Goal: Check status

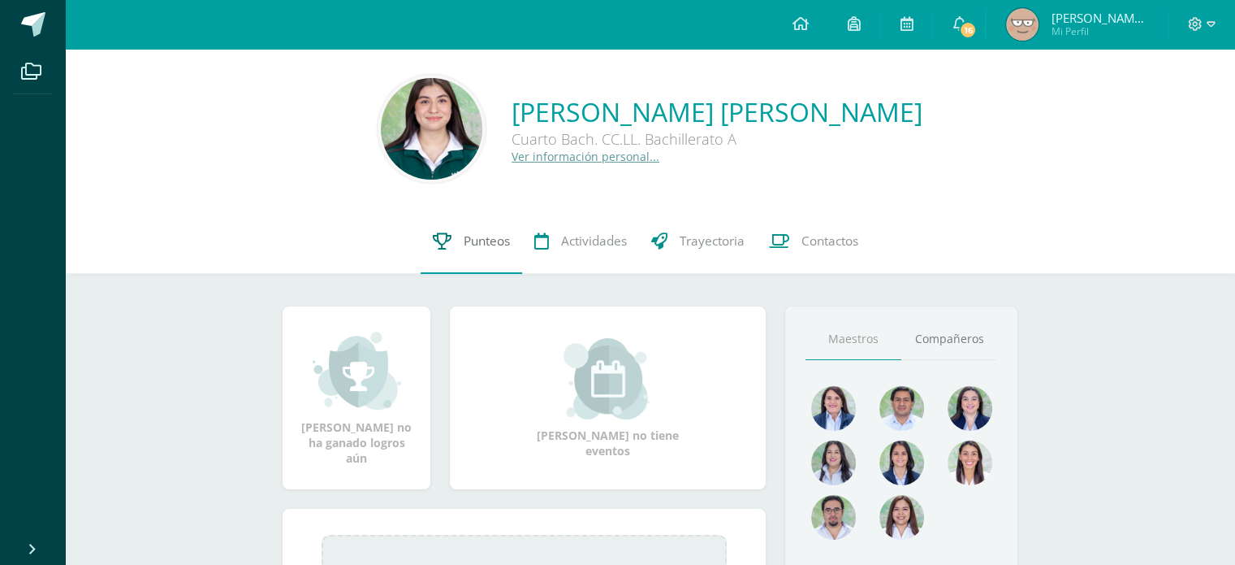
click at [465, 234] on span "Punteos" at bounding box center [487, 240] width 46 height 17
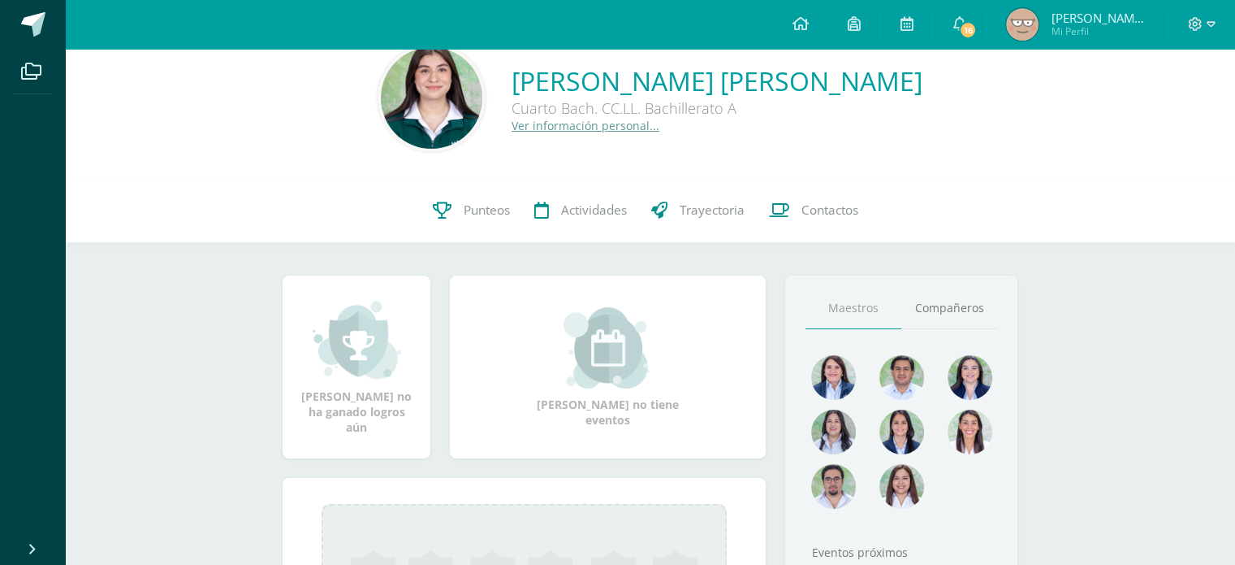
scroll to position [39, 0]
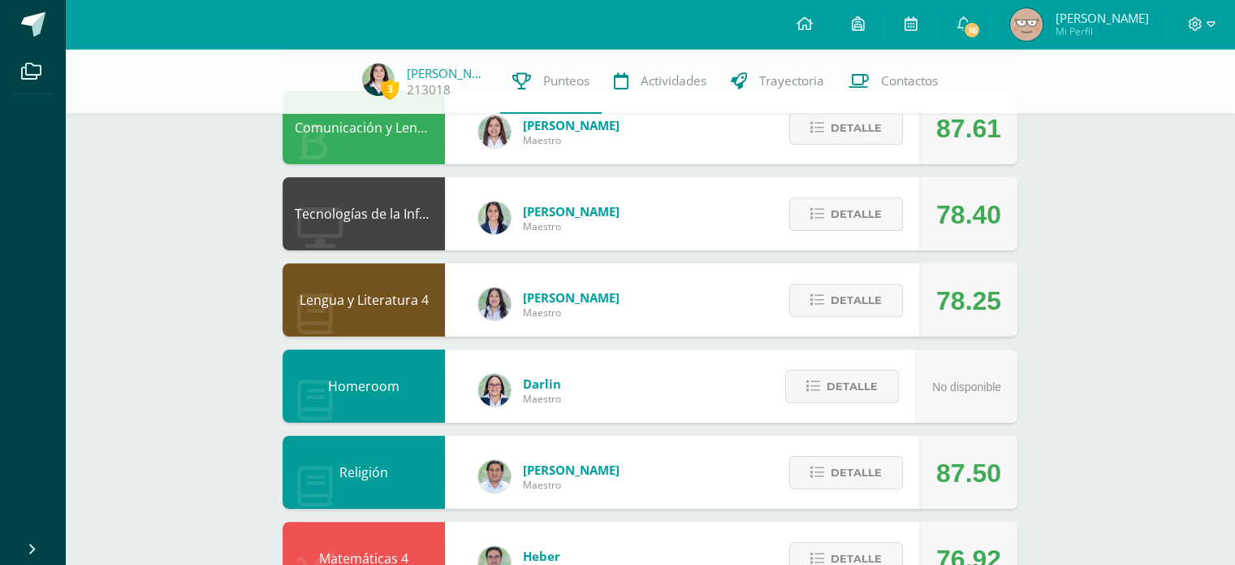
scroll to position [175, 0]
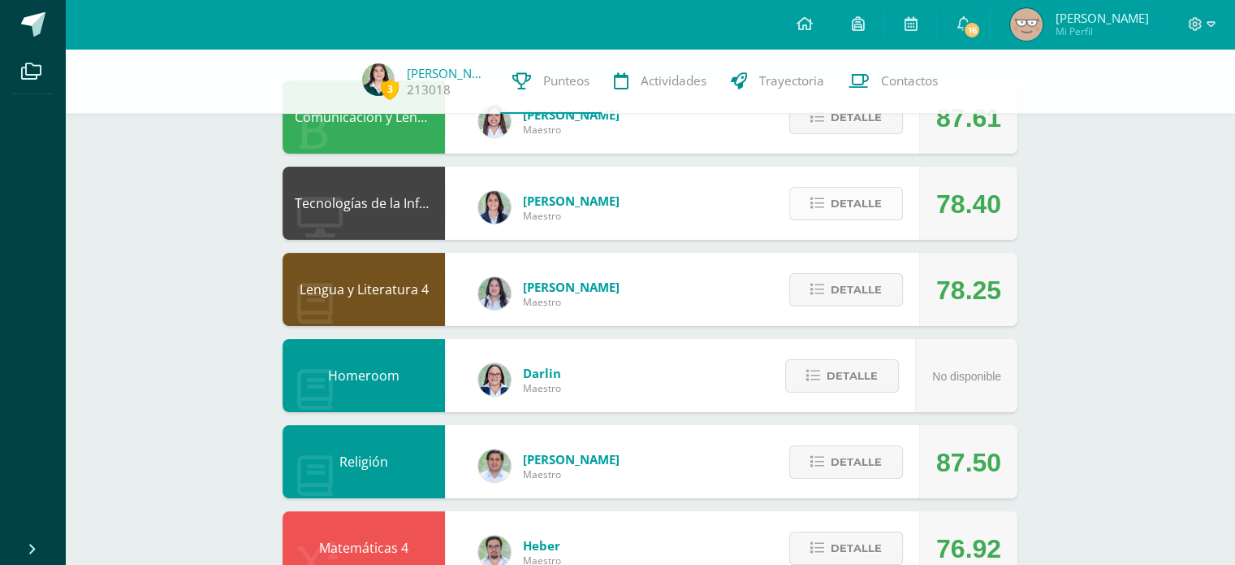
click at [867, 201] on span "Detalle" at bounding box center [856, 203] width 51 height 30
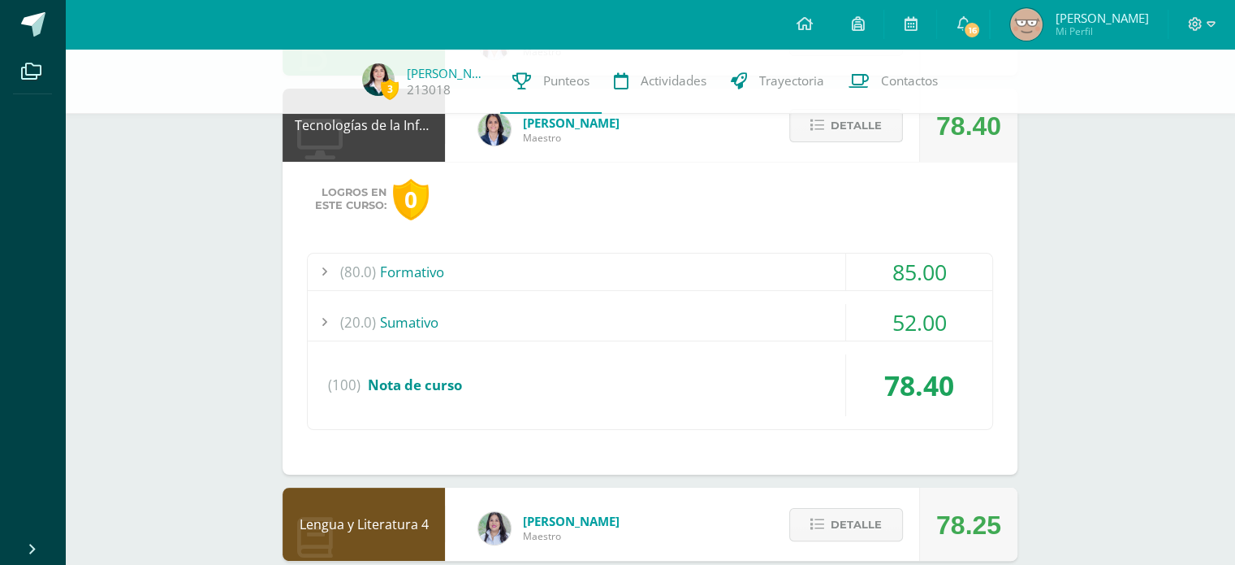
scroll to position [255, 0]
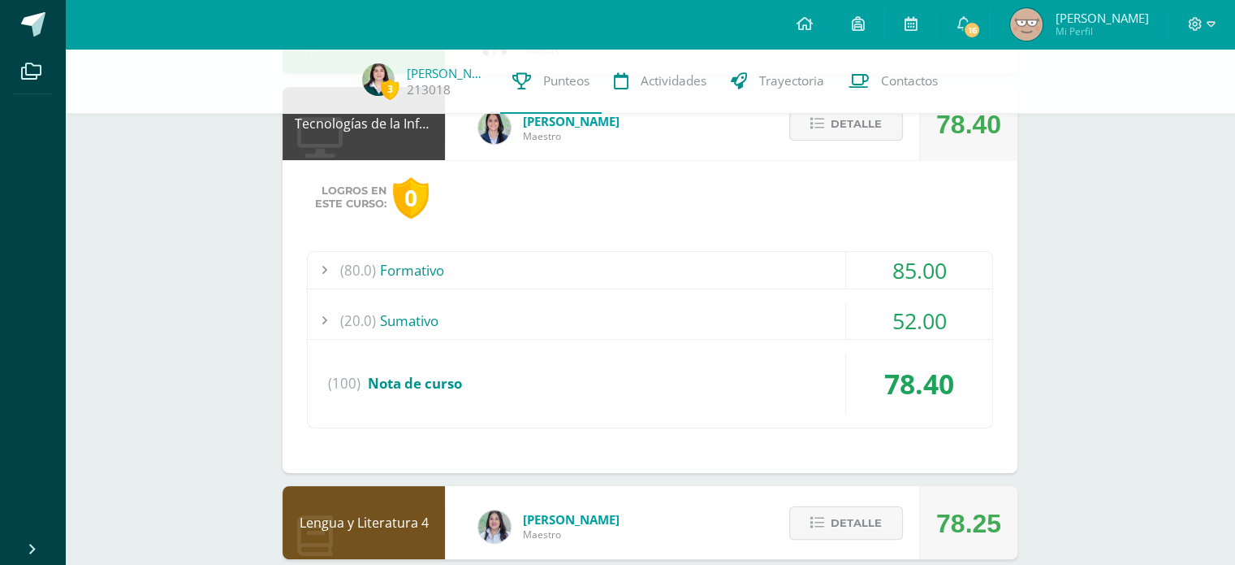
click at [790, 318] on div "(20.0) Sumativo" at bounding box center [650, 320] width 685 height 37
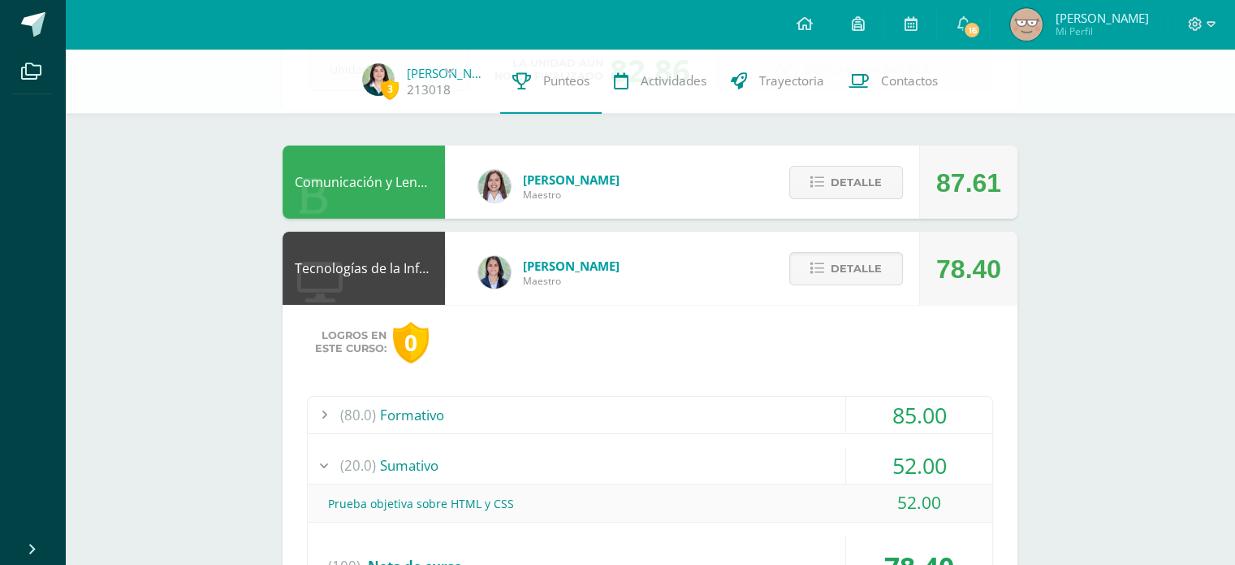
scroll to position [94, 0]
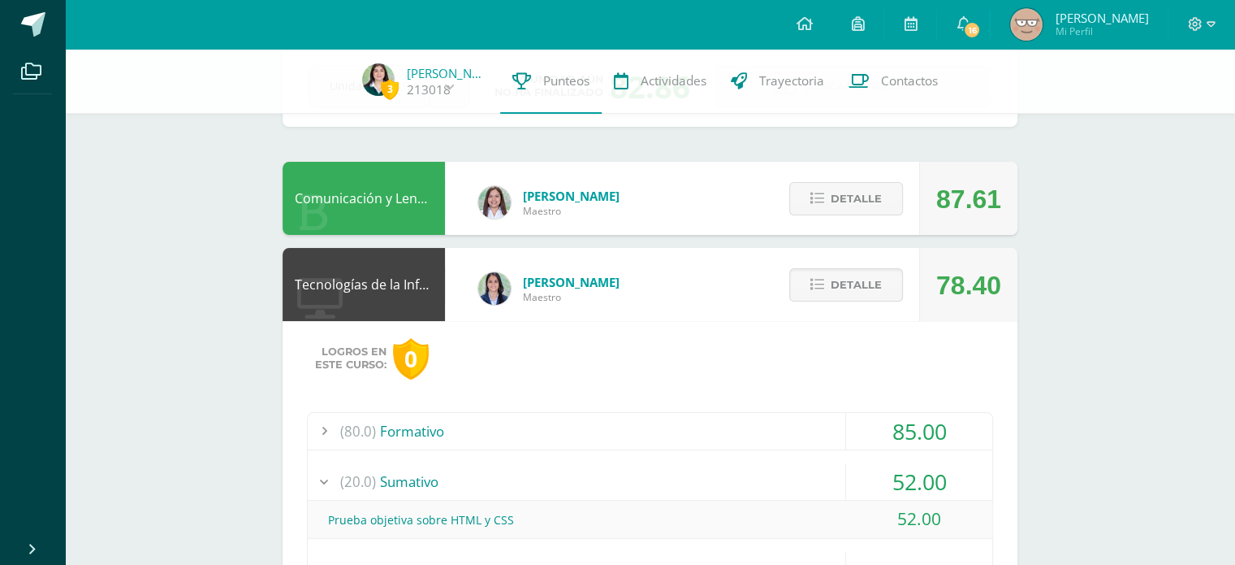
click at [839, 420] on div "(80.0) Formativo" at bounding box center [650, 431] width 685 height 37
